Goal: Transaction & Acquisition: Subscribe to service/newsletter

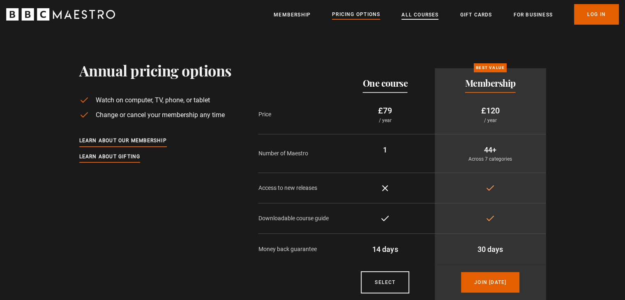
click at [404, 15] on link "All Courses" at bounding box center [420, 15] width 37 height 8
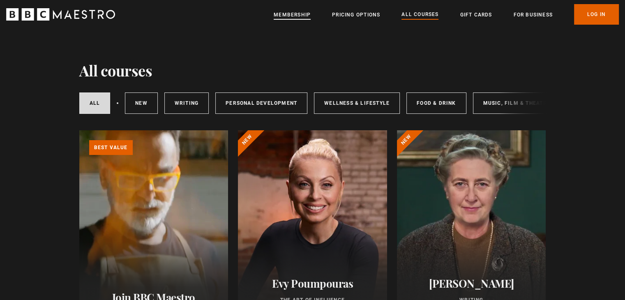
click at [290, 14] on link "Membership" at bounding box center [292, 15] width 37 height 8
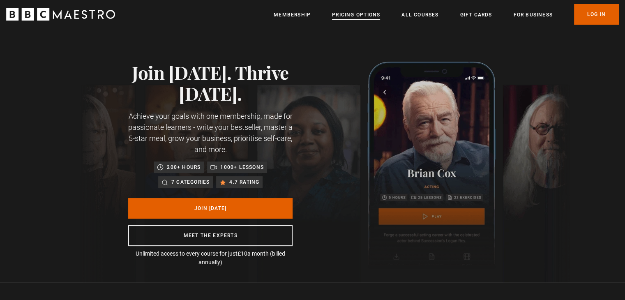
click at [379, 15] on link "Pricing Options" at bounding box center [356, 15] width 48 height 8
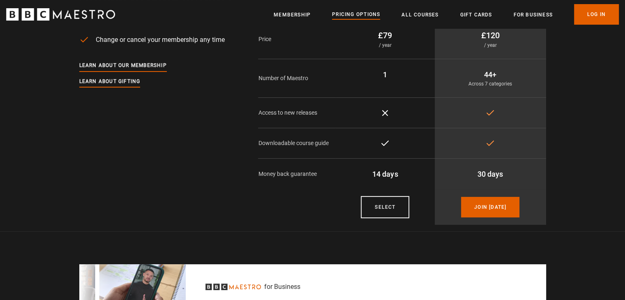
scroll to position [58, 0]
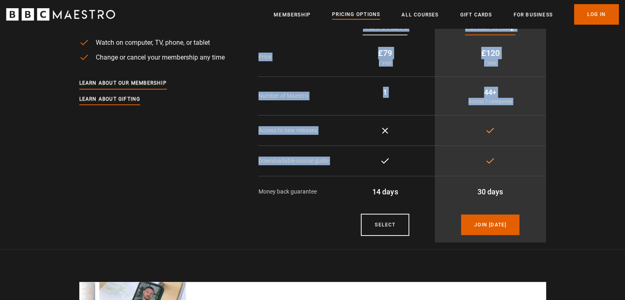
drag, startPoint x: 399, startPoint y: 173, endPoint x: 354, endPoint y: 222, distance: 66.6
click at [354, 222] on tbody "Price £79 / year £120 / year Number of Maestro 1 44+ Across 7 categories Access…" at bounding box center [402, 139] width 288 height 205
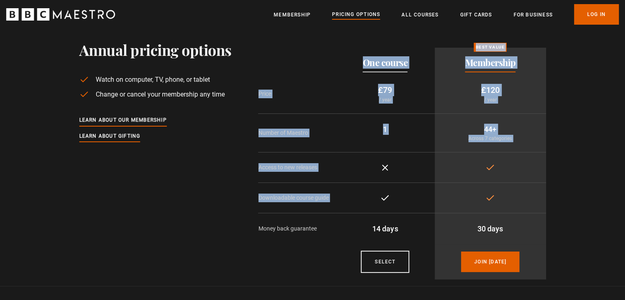
scroll to position [4, 0]
